Goal: Transaction & Acquisition: Purchase product/service

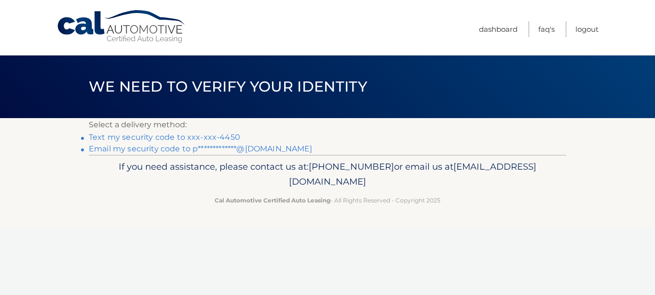
click at [220, 135] on link "Text my security code to xxx-xxx-4450" at bounding box center [164, 137] width 151 height 9
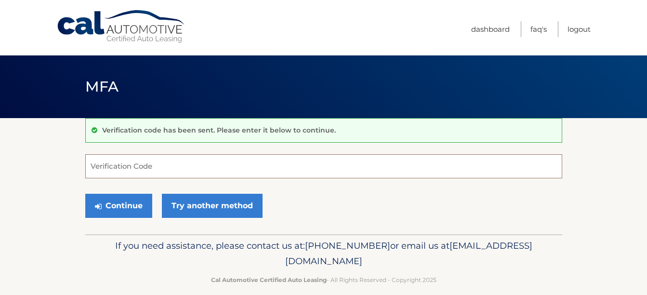
click at [154, 167] on input "Verification Code" at bounding box center [323, 166] width 477 height 24
type input "872490"
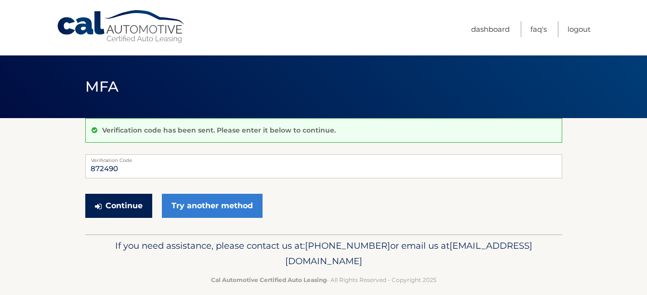
click at [137, 205] on button "Continue" at bounding box center [118, 206] width 67 height 24
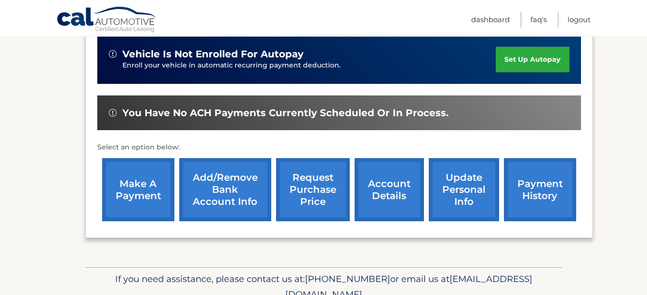
scroll to position [246, 0]
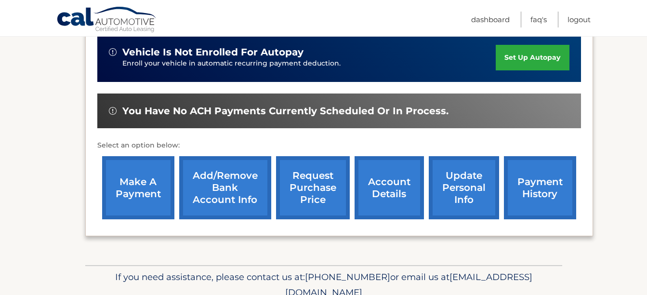
click at [147, 185] on link "make a payment" at bounding box center [138, 187] width 72 height 63
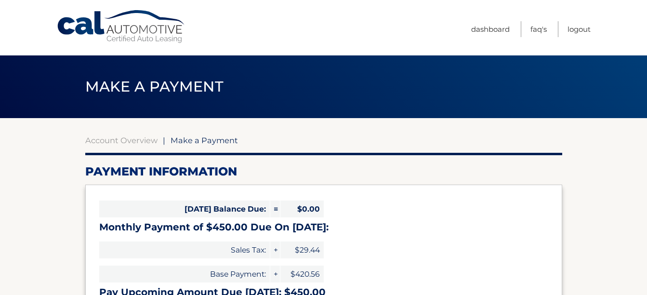
select select "YmY5NTI1ZTctMjQ1MS00NjIxLTk2MGUtMTVmOTliZTgwYzI5"
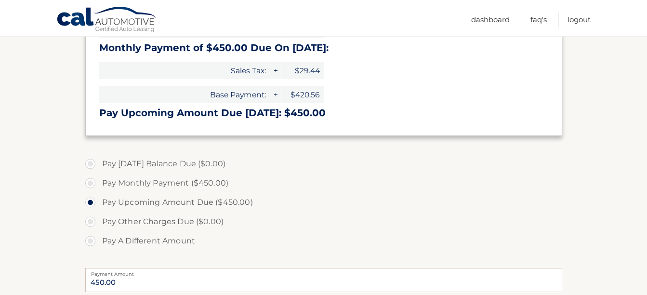
scroll to position [180, 0]
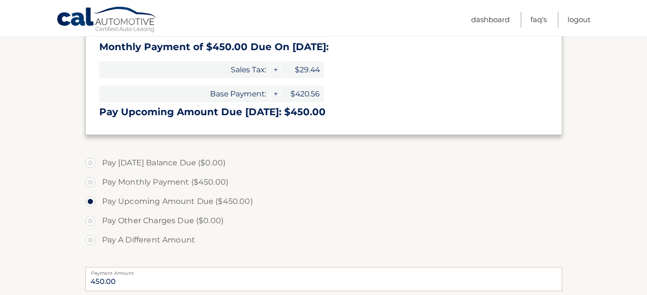
click at [90, 182] on label "Pay Monthly Payment ($450.00)" at bounding box center [323, 182] width 477 height 19
click at [90, 182] on input "Pay Monthly Payment ($450.00)" at bounding box center [94, 180] width 10 height 15
radio input "true"
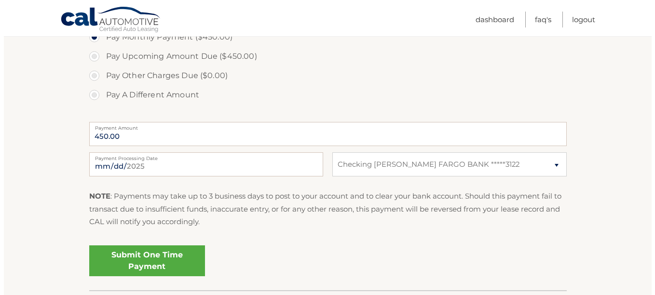
scroll to position [326, 0]
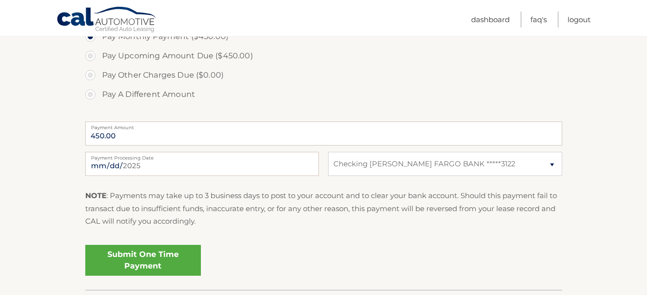
click at [151, 258] on link "Submit One Time Payment" at bounding box center [143, 260] width 116 height 31
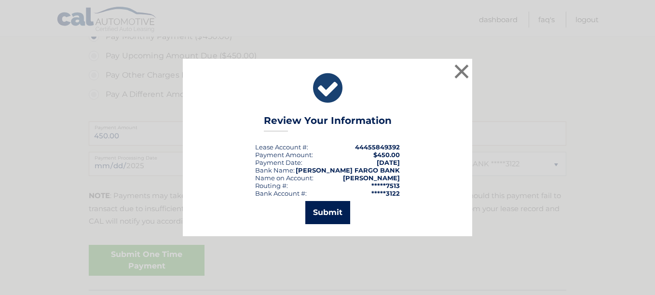
click at [331, 211] on button "Submit" at bounding box center [327, 212] width 45 height 23
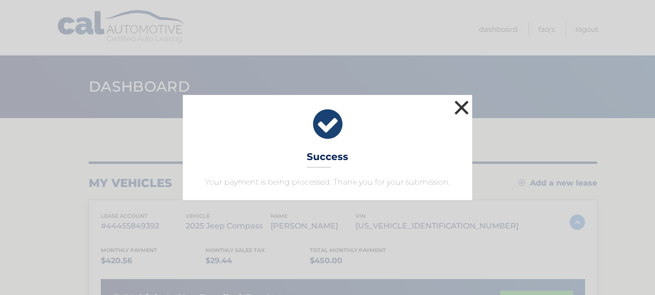
click at [466, 104] on button "×" at bounding box center [461, 107] width 19 height 19
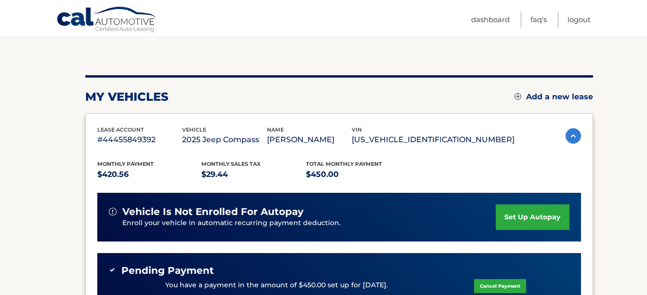
scroll to position [88, 0]
